Goal: Navigation & Orientation: Find specific page/section

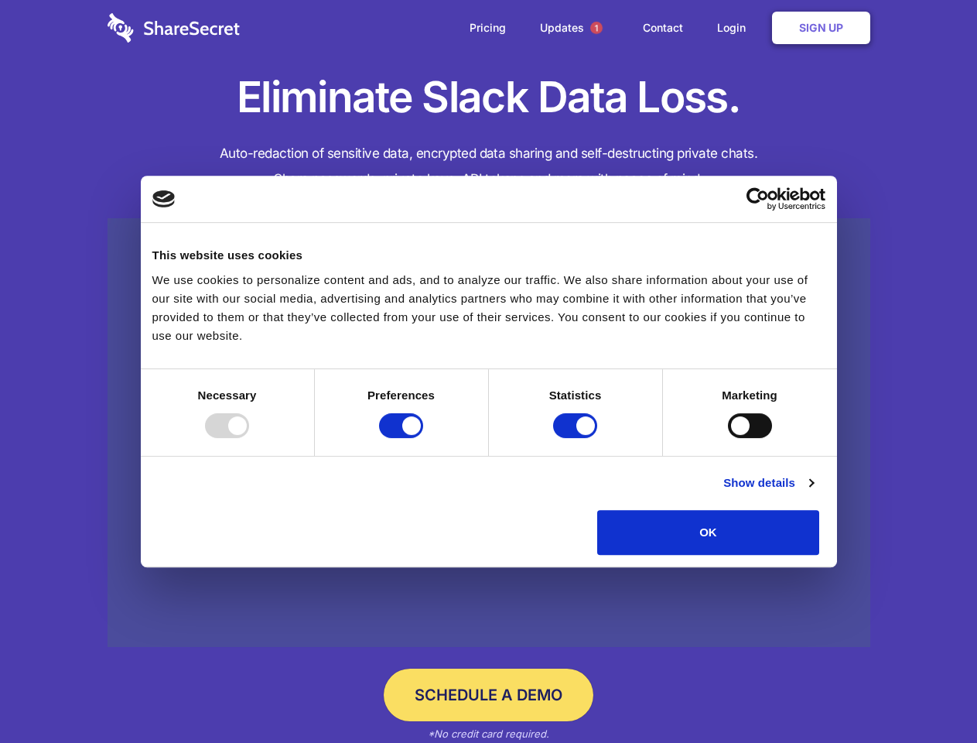
click at [249, 438] on div at bounding box center [227, 425] width 44 height 25
click at [423, 438] on input "Preferences" at bounding box center [401, 425] width 44 height 25
checkbox input "false"
click at [577, 438] on input "Statistics" at bounding box center [575, 425] width 44 height 25
checkbox input "false"
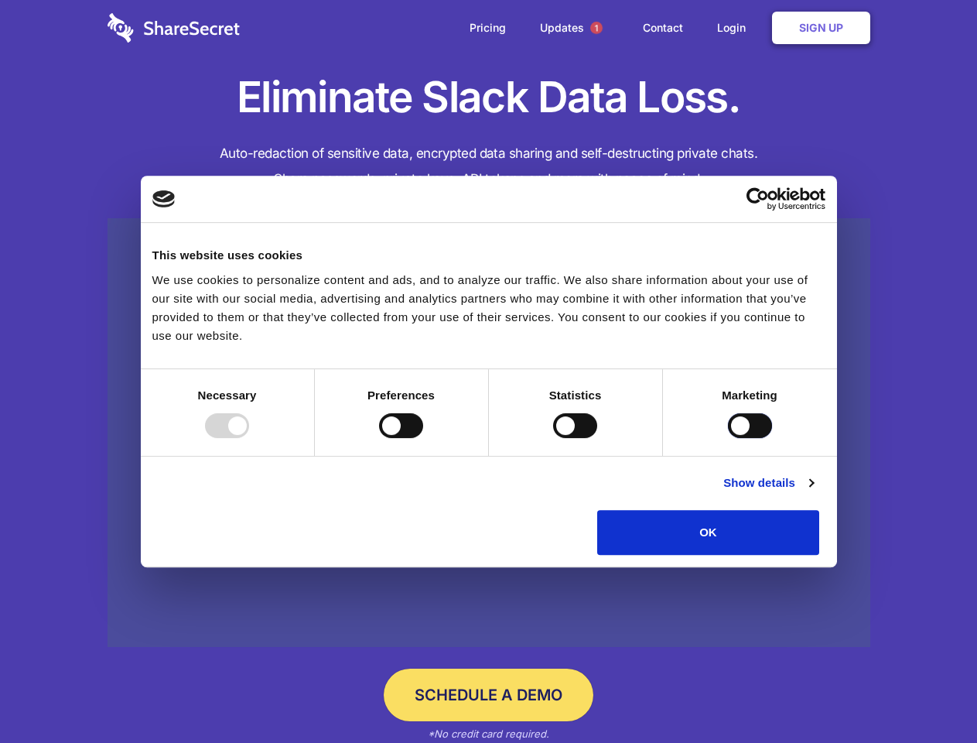
click at [728, 438] on input "Marketing" at bounding box center [750, 425] width 44 height 25
checkbox input "true"
click at [813, 492] on link "Show details" at bounding box center [768, 483] width 90 height 19
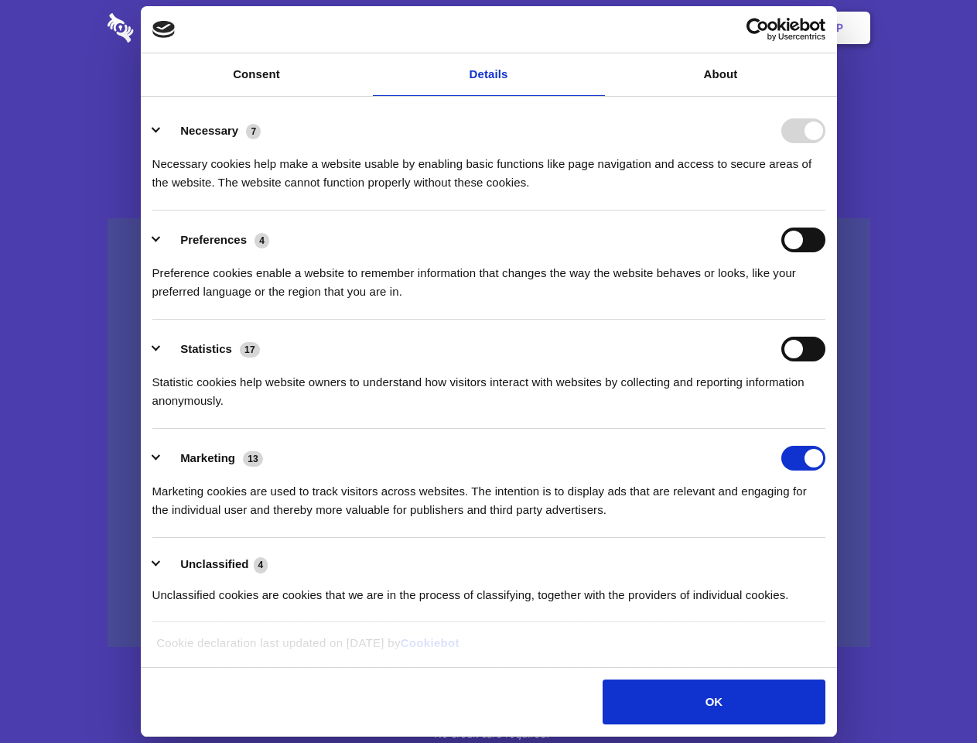
click at [826, 210] on li "Necessary 7 Necessary cookies help make a website usable by enabling basic func…" at bounding box center [488, 155] width 673 height 109
click at [596, 28] on span "1" at bounding box center [596, 28] width 12 height 12
